Goal: Information Seeking & Learning: Learn about a topic

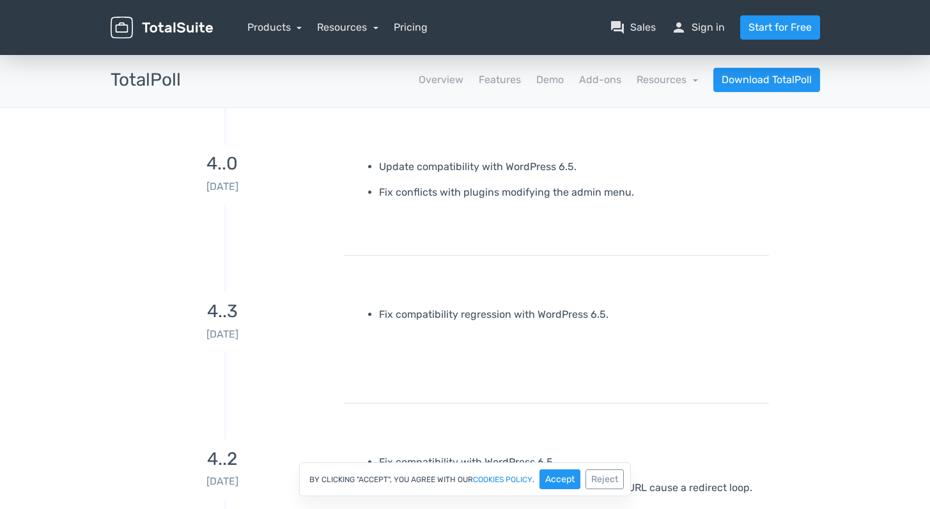
click at [186, 30] on img at bounding box center [162, 28] width 102 height 22
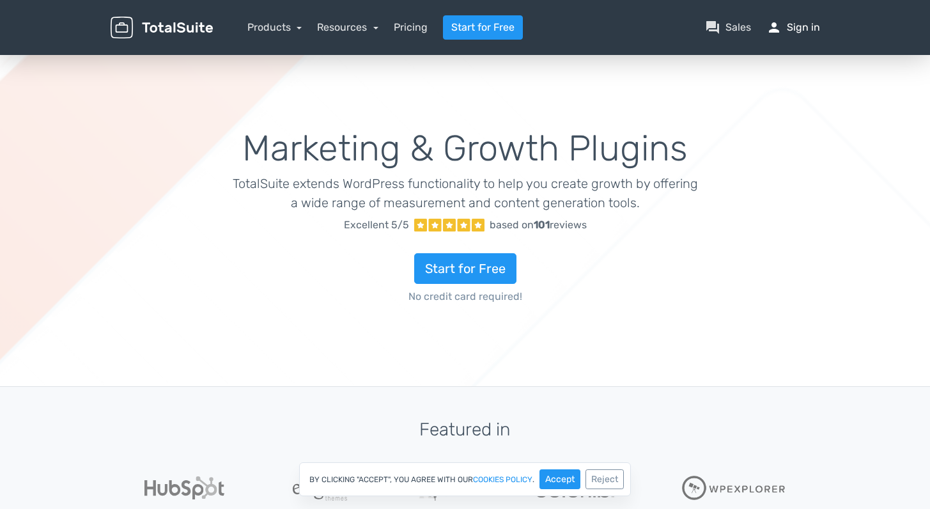
click at [801, 31] on link "person Sign in" at bounding box center [793, 27] width 54 height 15
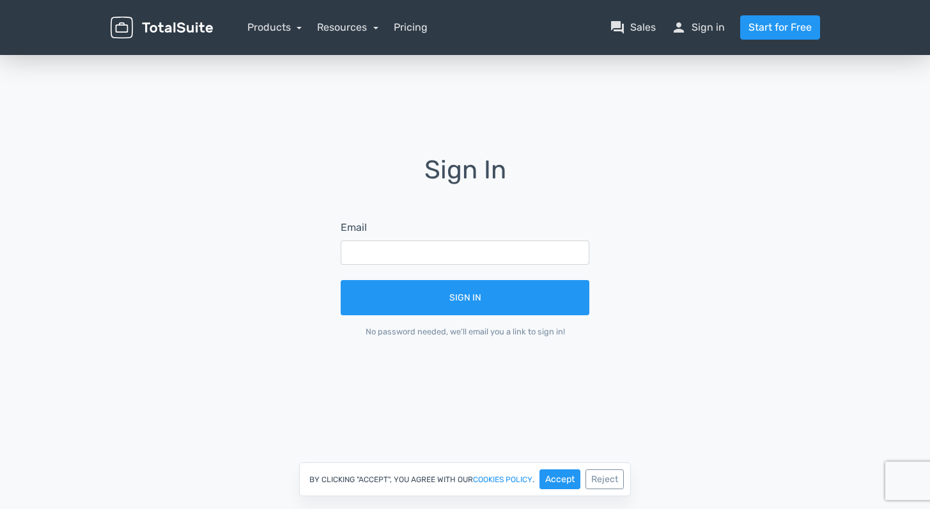
click at [353, 267] on form "Email Sign In No password needed, we'll email you a link to sign in!" at bounding box center [465, 278] width 284 height 153
click at [359, 256] on input "text" at bounding box center [465, 252] width 249 height 24
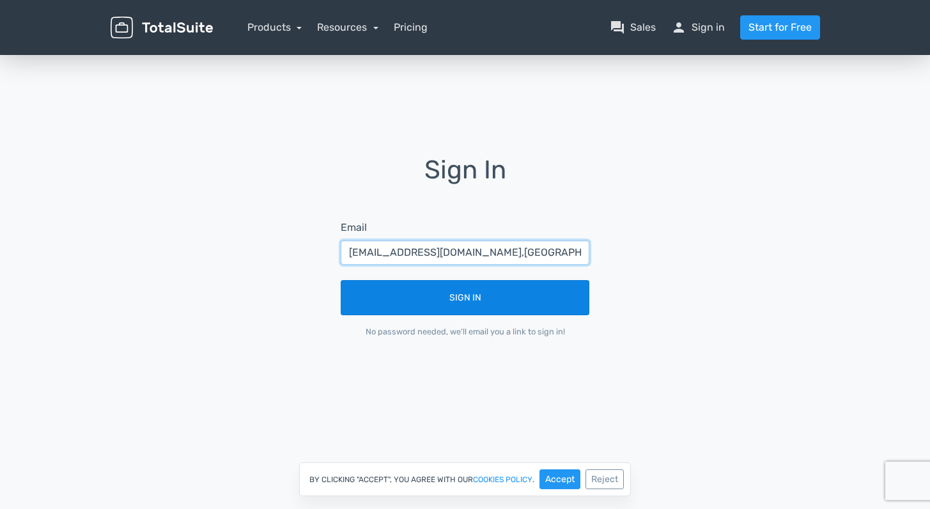
type input "websupport@networkrail.co,uk"
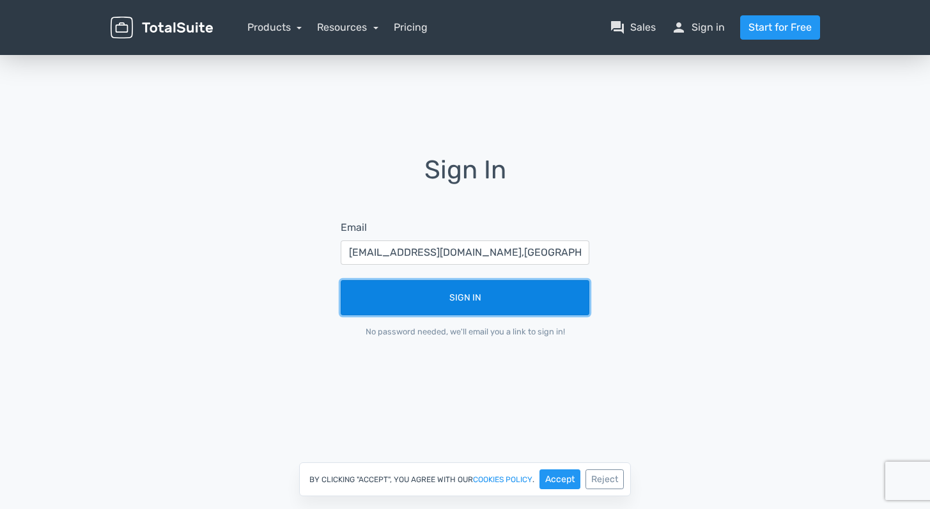
click at [402, 297] on button "Sign In" at bounding box center [465, 297] width 249 height 35
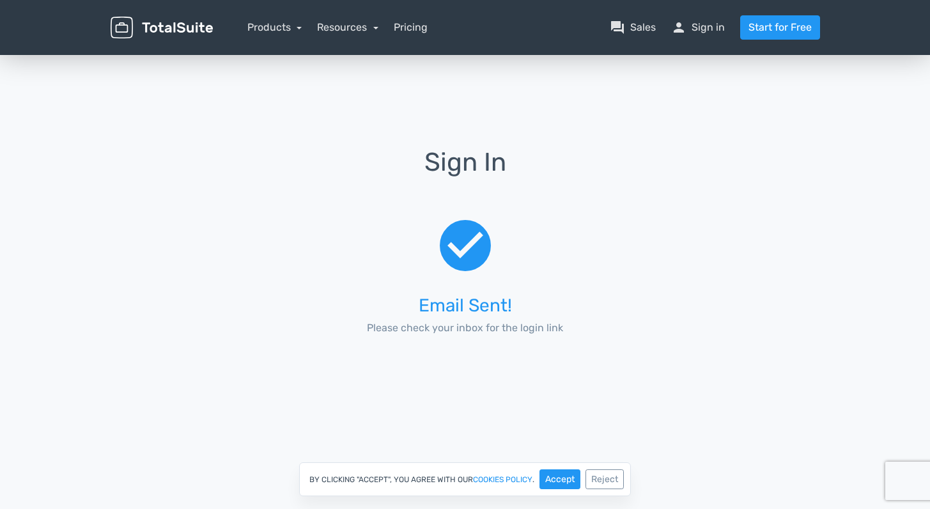
click at [451, 325] on p "Please check your inbox for the login link" at bounding box center [465, 327] width 249 height 15
click at [697, 22] on link "person Sign in" at bounding box center [698, 27] width 54 height 15
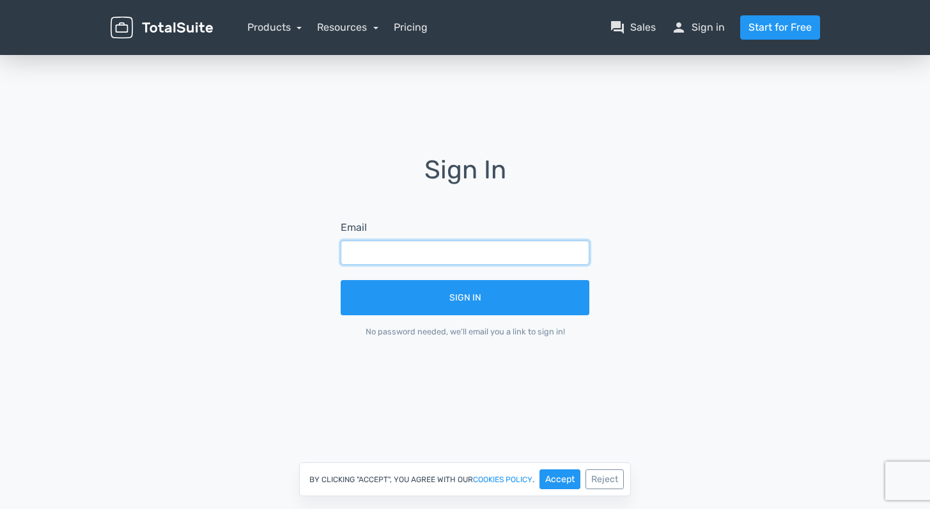
click at [454, 254] on input "text" at bounding box center [465, 252] width 249 height 24
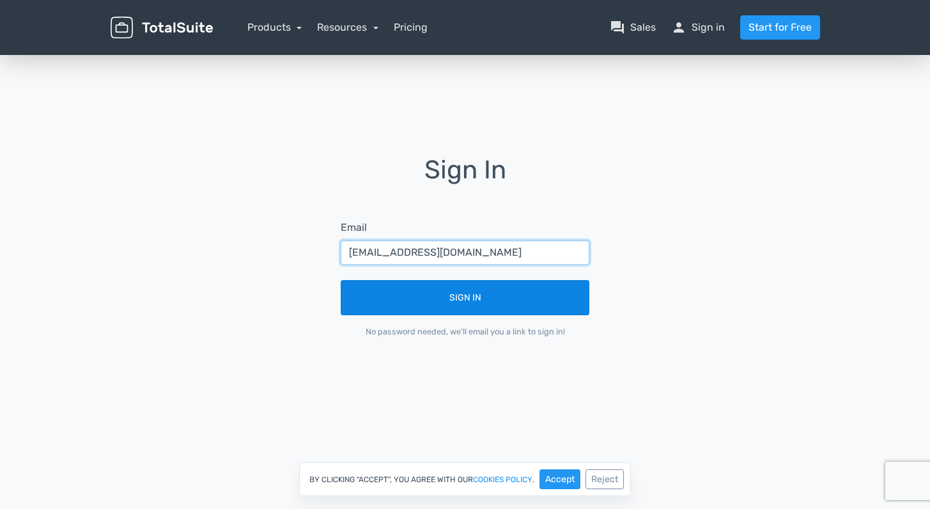
type input "websupport@networkrail.co.uk"
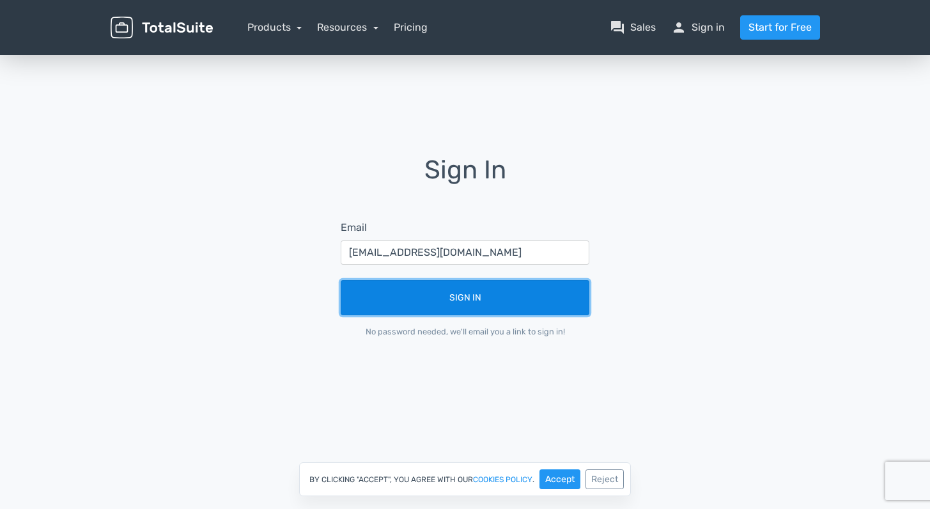
click at [443, 303] on button "Sign In" at bounding box center [465, 297] width 249 height 35
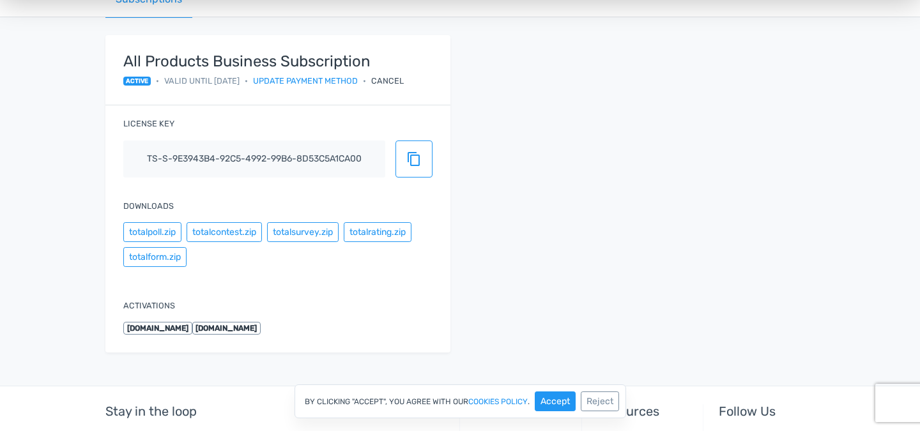
scroll to position [181, 0]
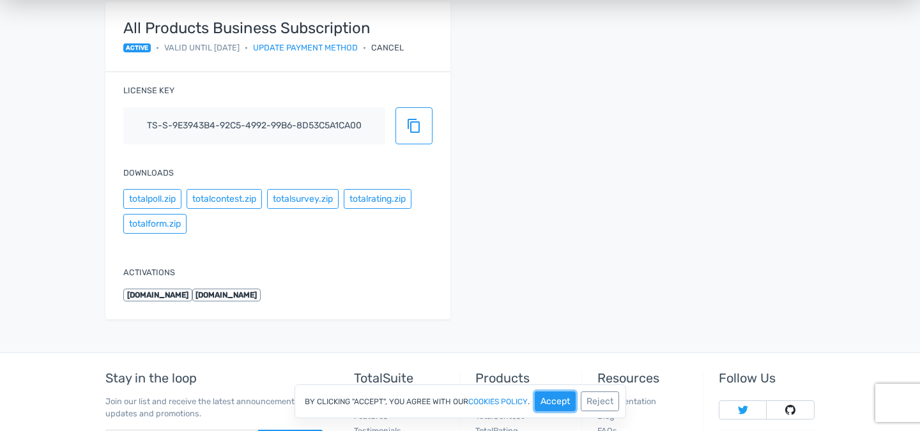
click at [552, 401] on button "Accept" at bounding box center [555, 402] width 41 height 20
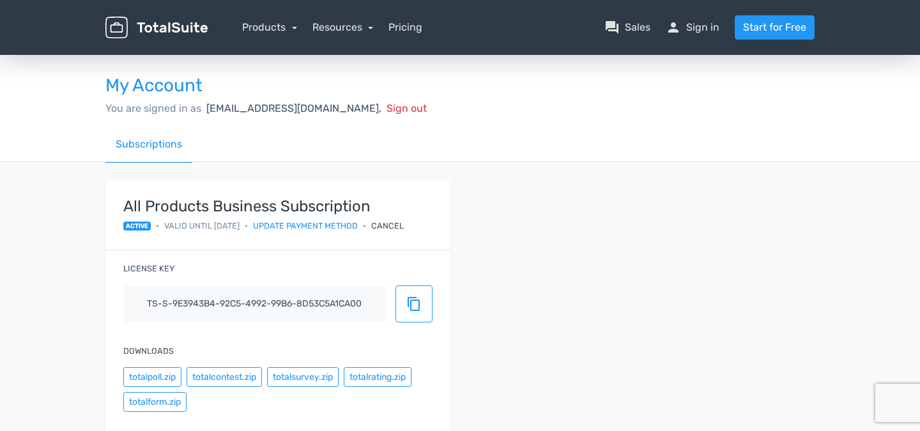
scroll to position [0, 0]
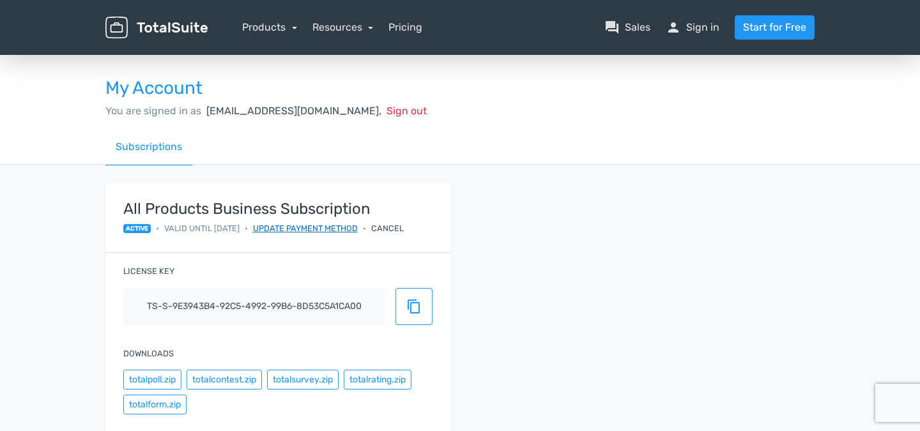
click at [331, 225] on link "Update payment method" at bounding box center [305, 228] width 105 height 12
click at [280, 27] on link "Products" at bounding box center [269, 27] width 55 height 12
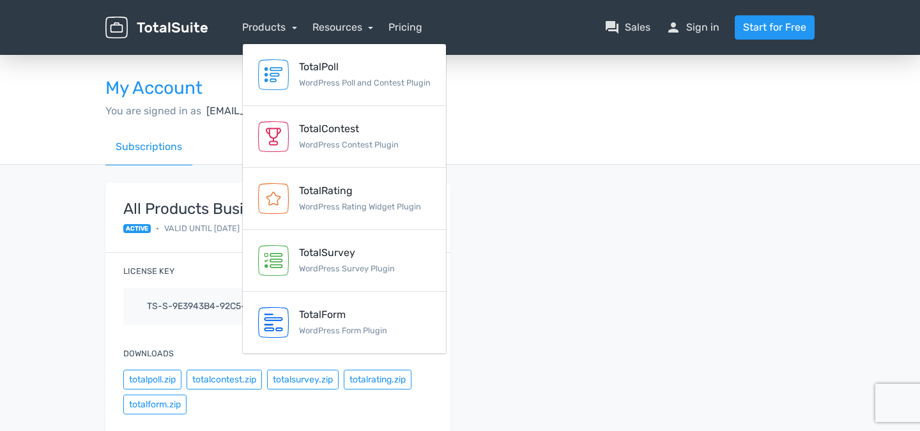
click at [552, 173] on div "All Products Business Subscription active • Valid until 30/09/2025 • Update pay…" at bounding box center [460, 349] width 729 height 369
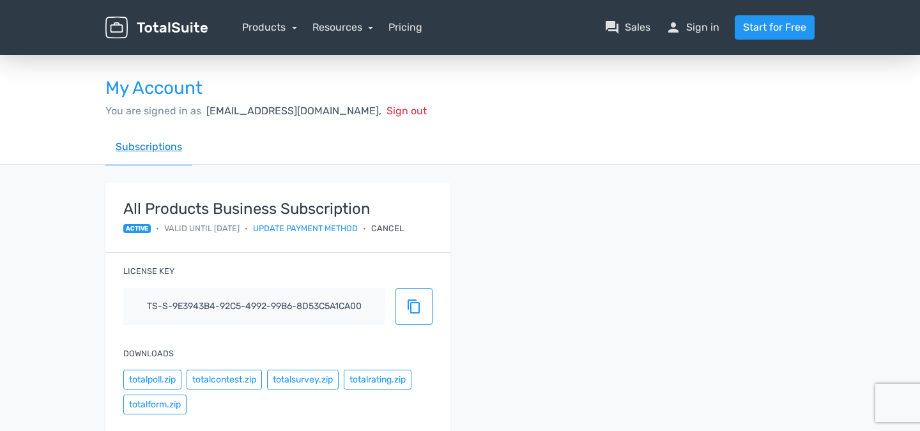
click at [154, 147] on link "Subscriptions" at bounding box center [148, 147] width 87 height 36
click at [635, 27] on link "question_answer Sales" at bounding box center [628, 27] width 46 height 15
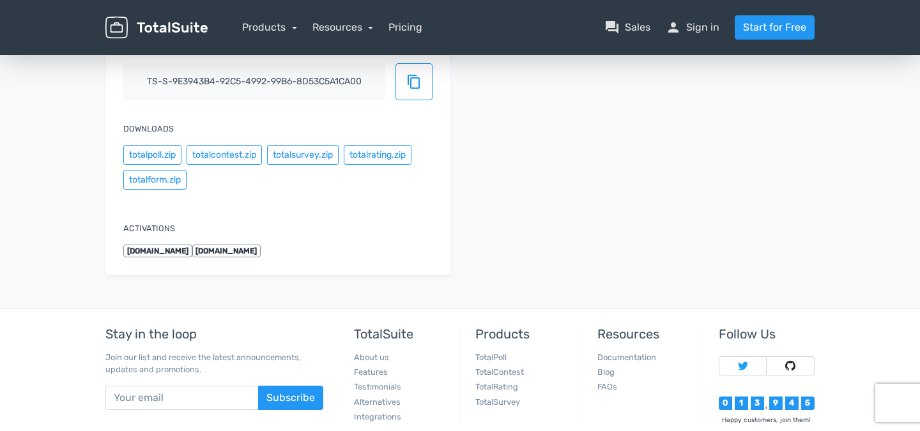
scroll to position [307, 0]
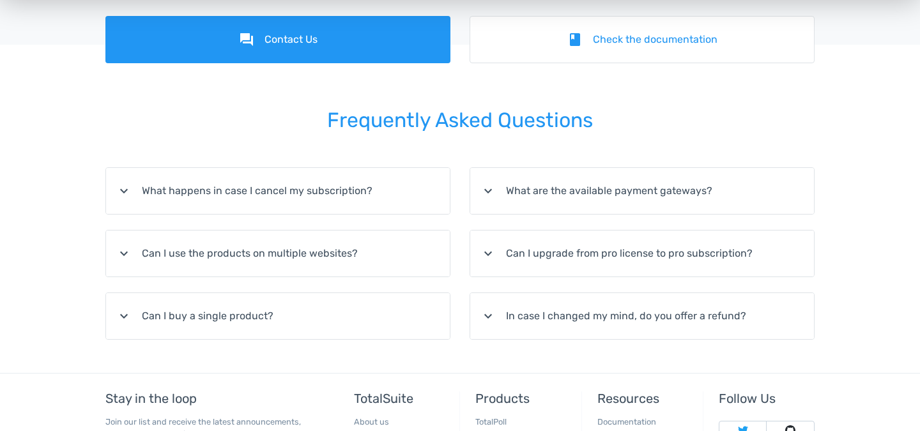
scroll to position [173, 0]
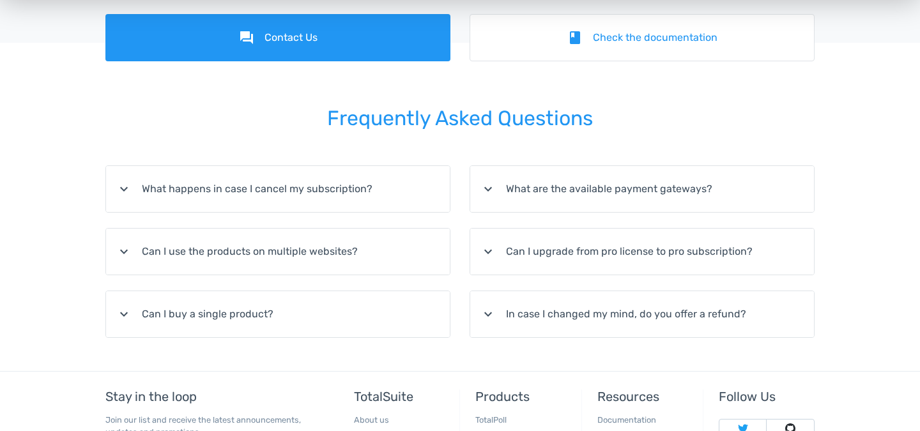
click at [222, 247] on summary "expand_more Can I use the products on multiple websites?" at bounding box center [278, 252] width 344 height 46
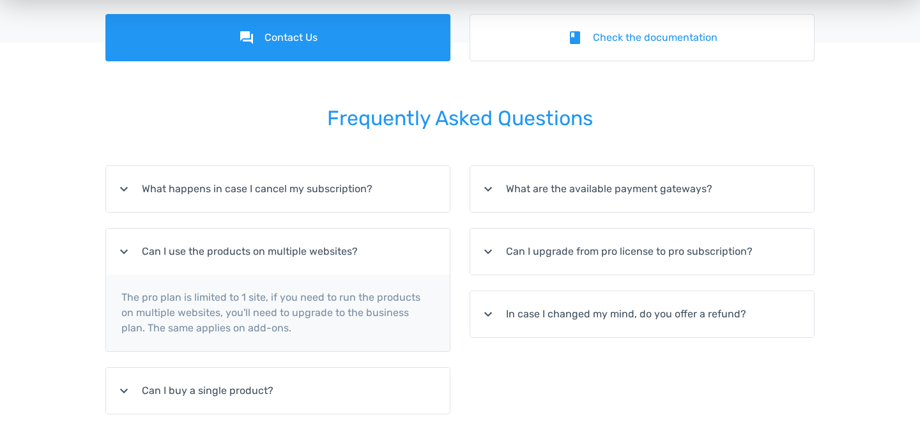
click at [183, 254] on summary "expand_more Can I use the products on multiple websites?" at bounding box center [278, 252] width 344 height 46
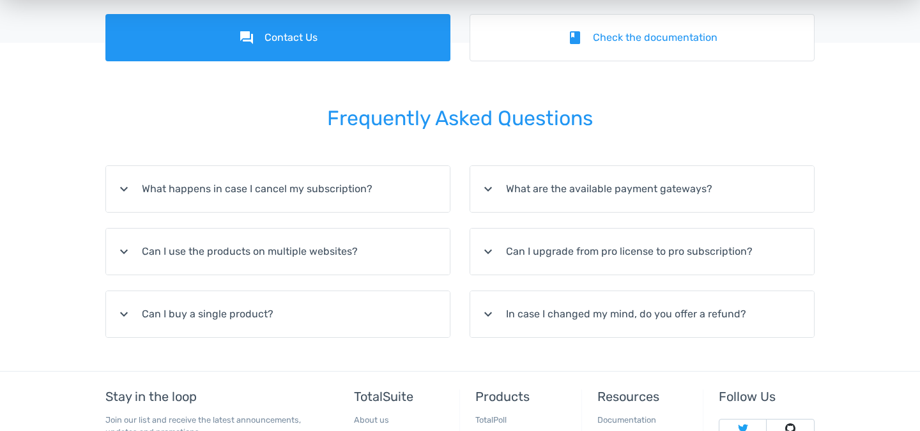
click at [535, 252] on summary "expand_more Can I upgrade from pro license to pro subscription?" at bounding box center [642, 252] width 344 height 46
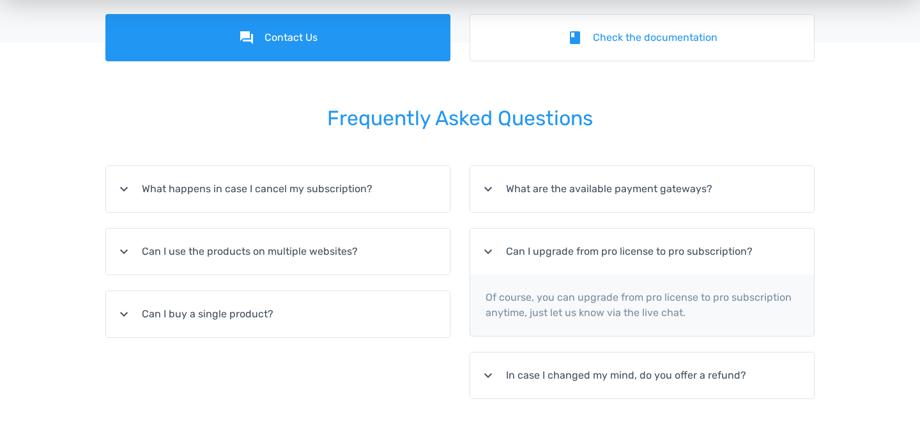
click at [535, 252] on summary "expand_more Can I upgrade from pro license to pro subscription?" at bounding box center [642, 252] width 344 height 46
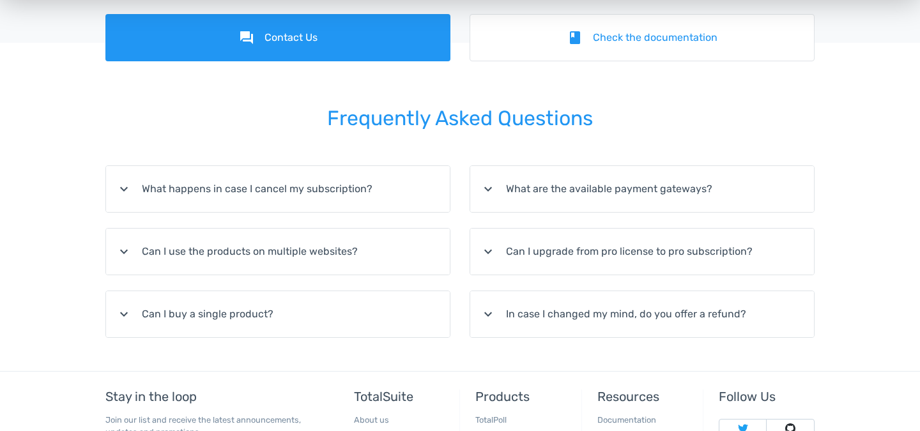
click at [514, 306] on summary "expand_more In case I changed my mind, do you offer a refund?" at bounding box center [642, 314] width 344 height 46
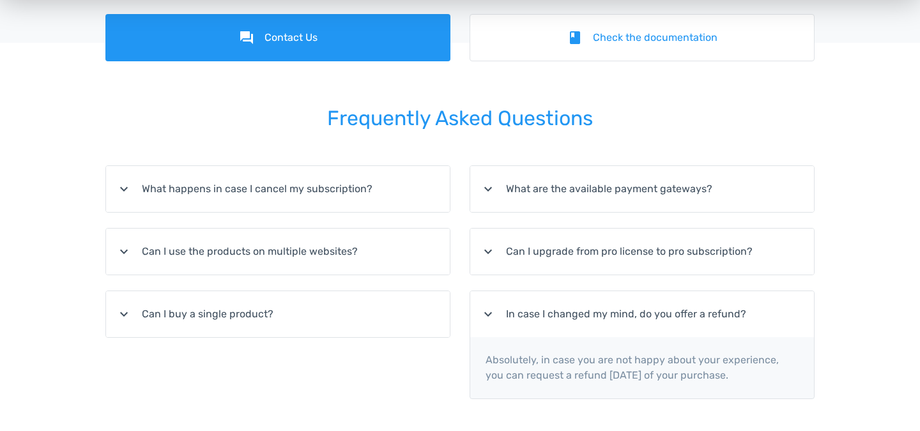
click at [514, 309] on summary "expand_more In case I changed my mind, do you offer a refund?" at bounding box center [642, 314] width 344 height 46
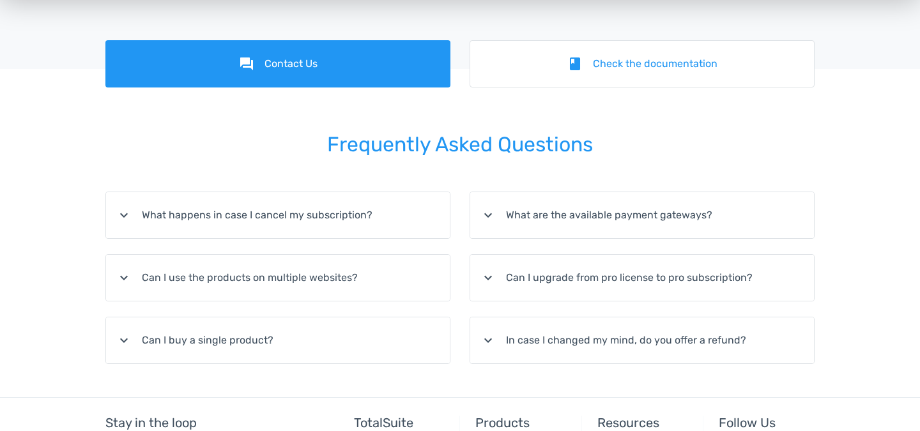
scroll to position [0, 0]
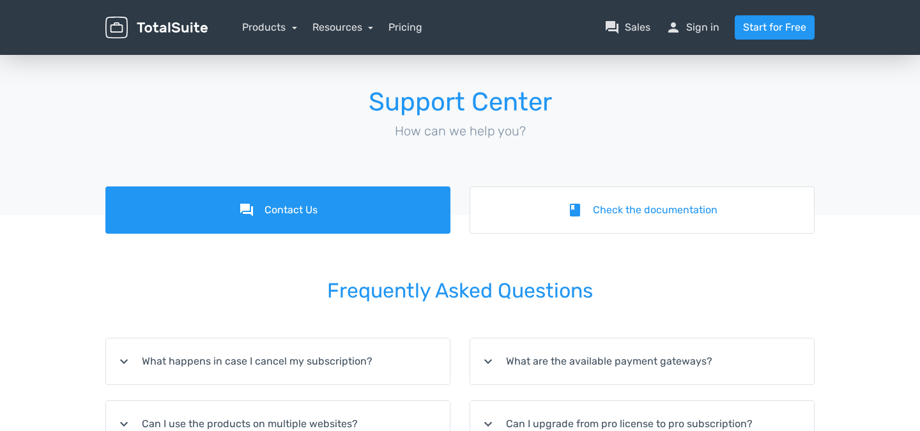
click at [174, 28] on img at bounding box center [156, 28] width 102 height 22
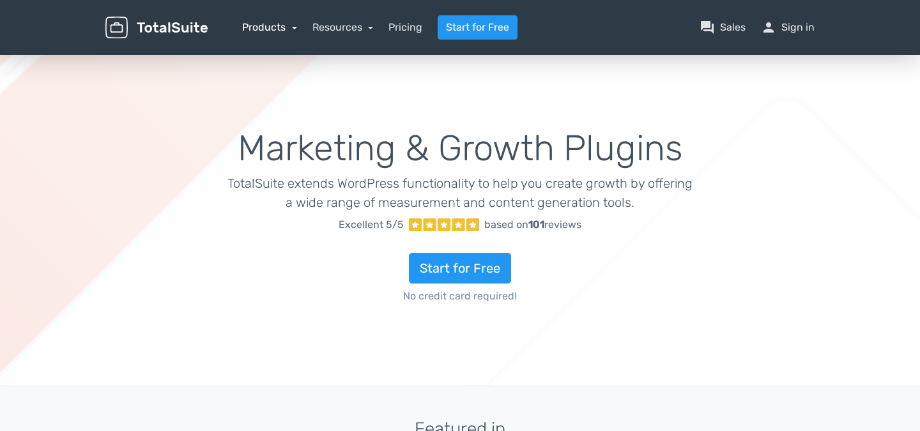
click at [271, 32] on link "Products" at bounding box center [269, 27] width 55 height 12
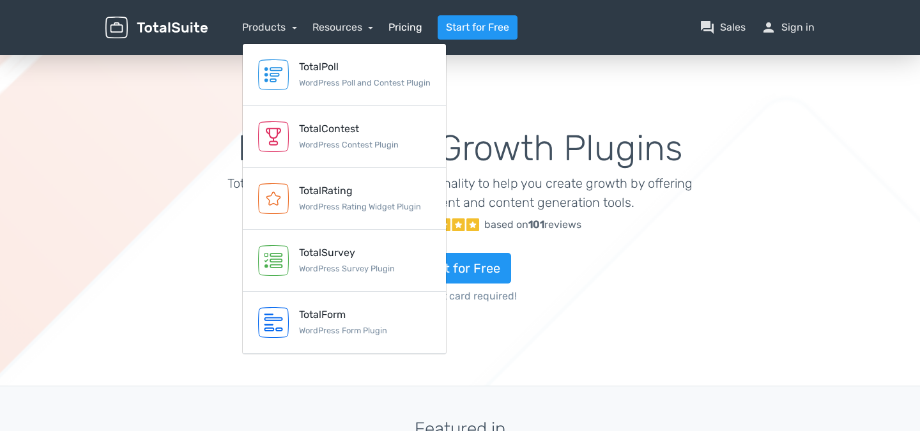
click at [400, 24] on link "Pricing" at bounding box center [406, 27] width 34 height 15
